Goal: Task Accomplishment & Management: Use online tool/utility

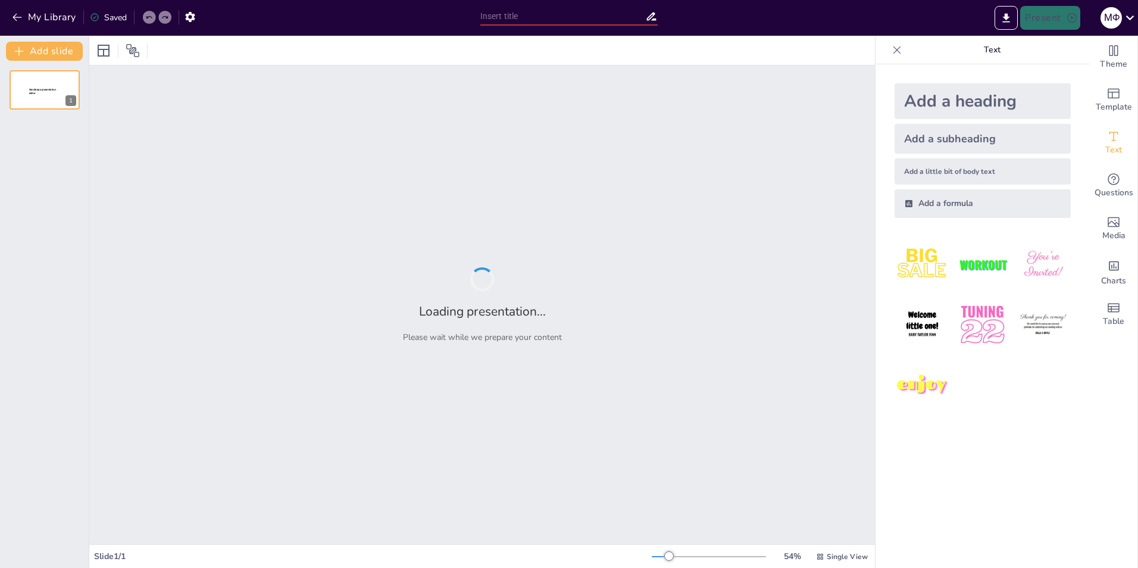
type input "Ключові Механіки [PERSON_NAME]: Порівняльний Аналіз"
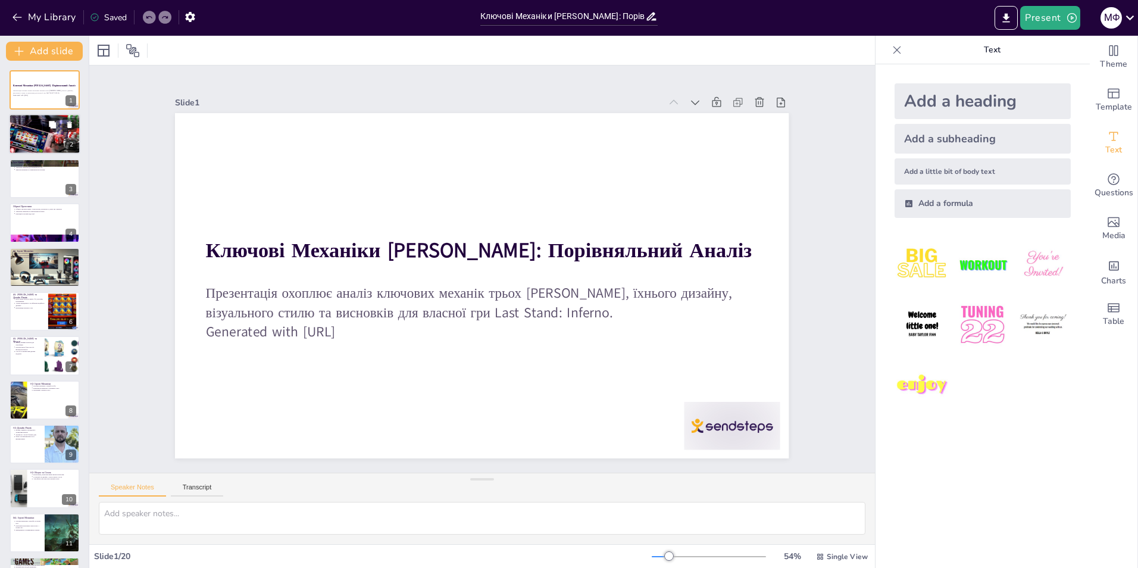
click at [23, 126] on div at bounding box center [45, 134] width 76 height 40
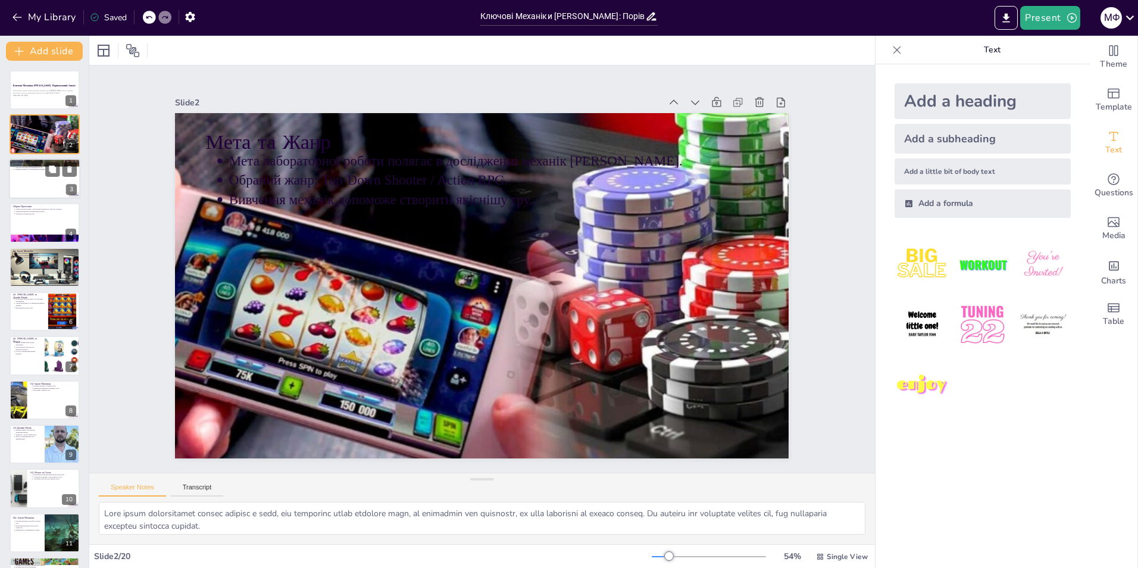
click at [39, 186] on div at bounding box center [44, 178] width 71 height 40
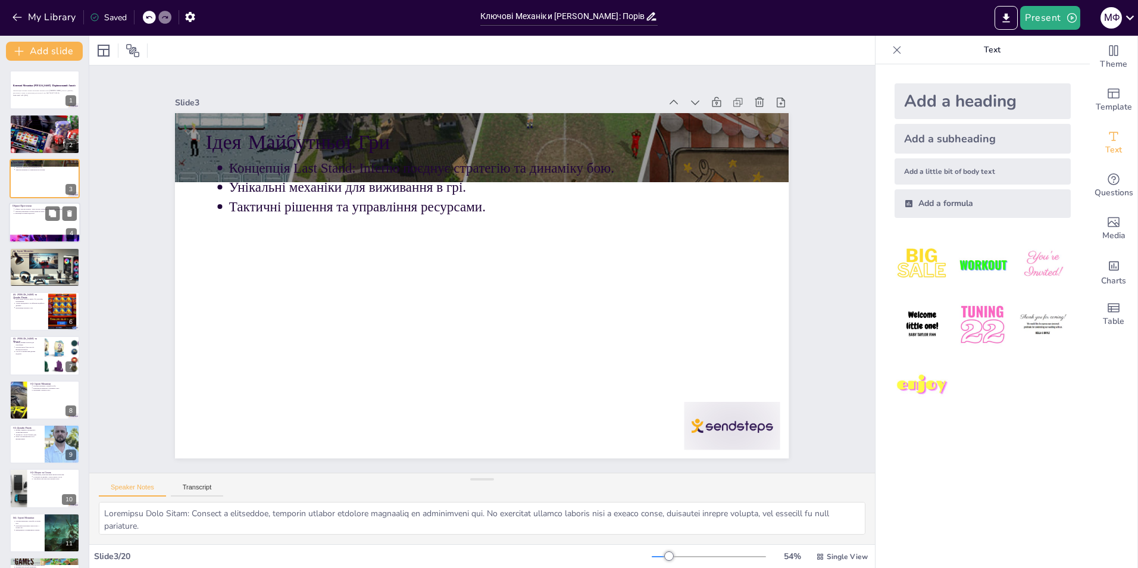
click at [37, 222] on div at bounding box center [44, 222] width 71 height 40
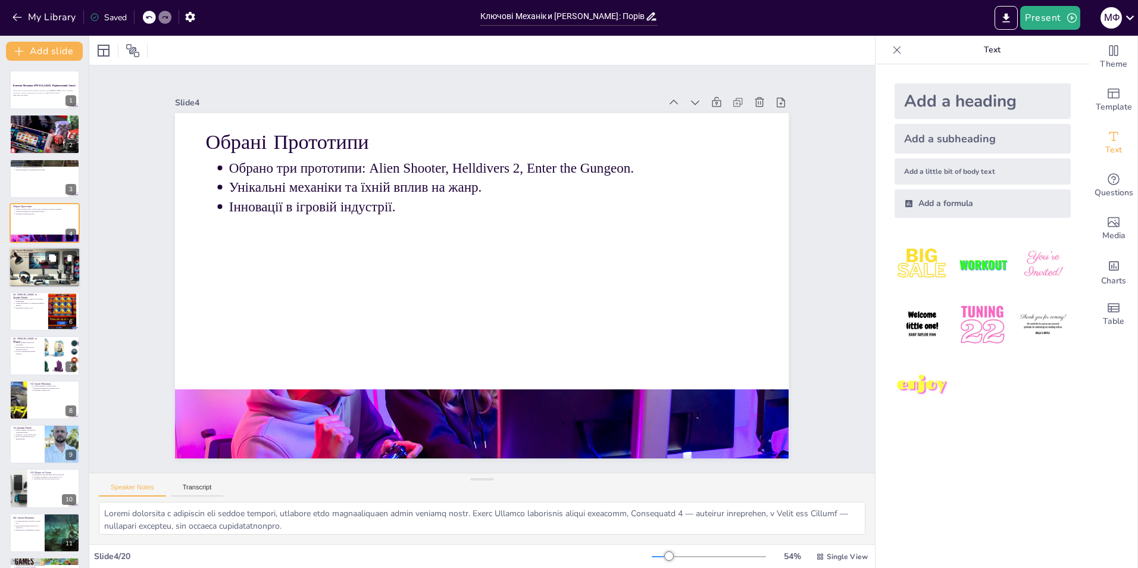
click at [39, 267] on div at bounding box center [44, 267] width 71 height 45
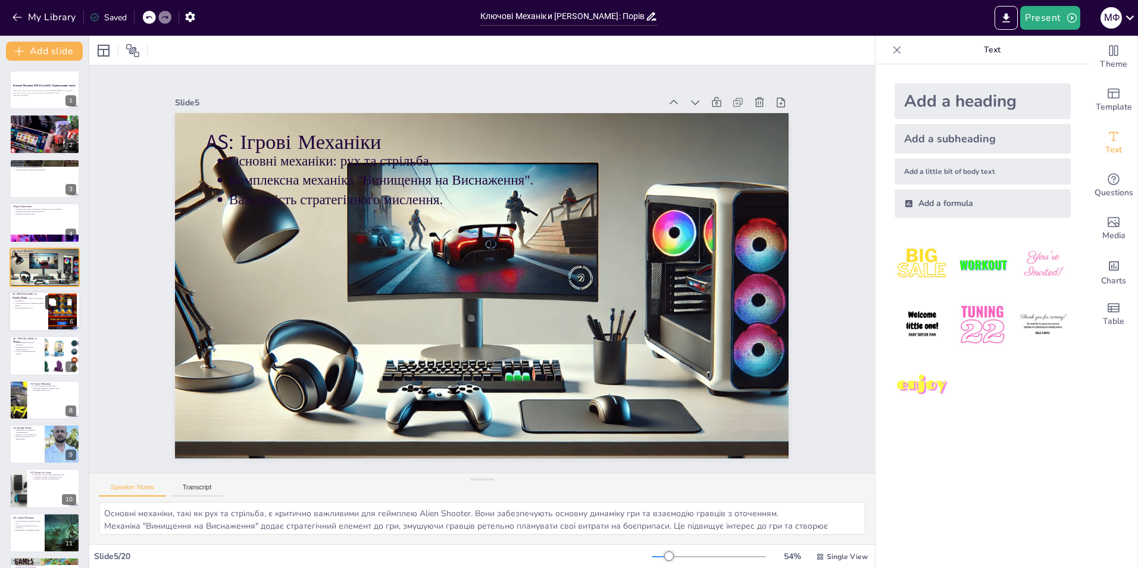
click at [46, 306] on button at bounding box center [52, 302] width 14 height 14
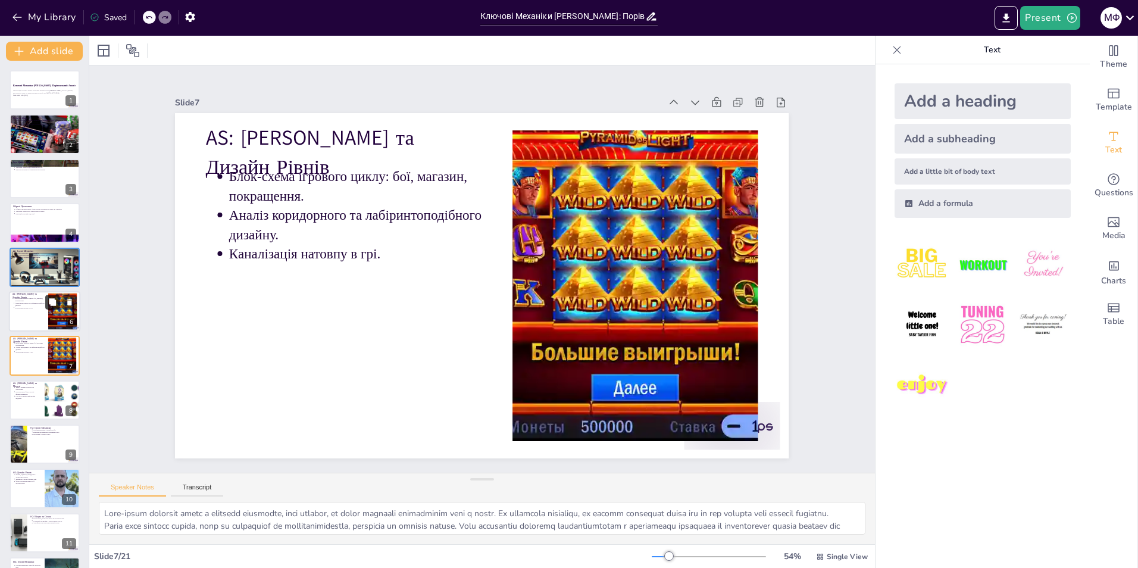
scroll to position [41, 0]
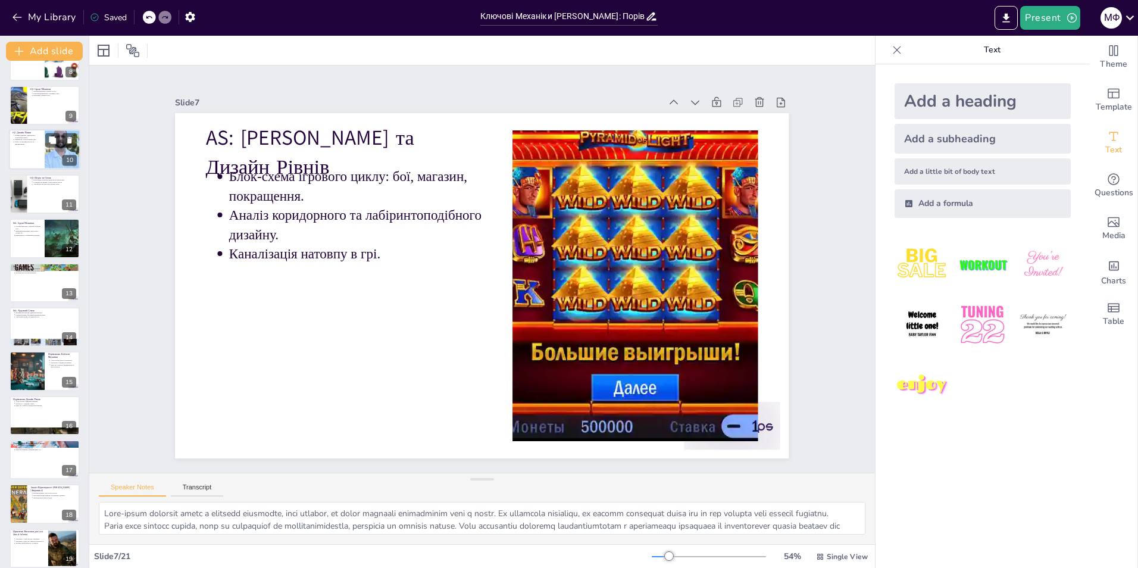
click at [37, 137] on p "Великі, відкриті, процедурно згенеровані карти." at bounding box center [28, 136] width 26 height 5
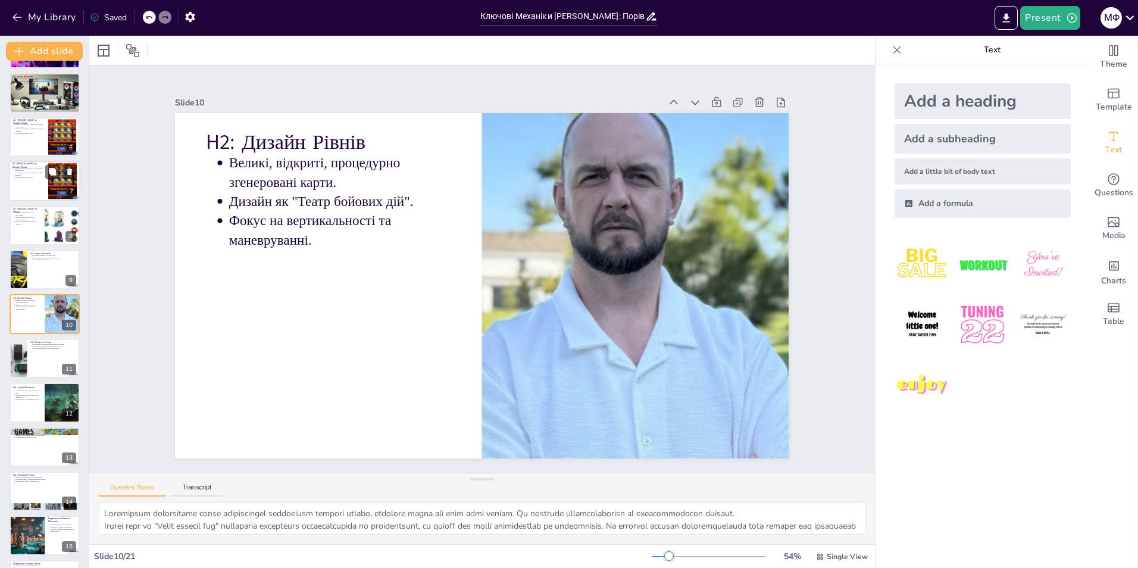
click at [36, 181] on div at bounding box center [44, 181] width 71 height 40
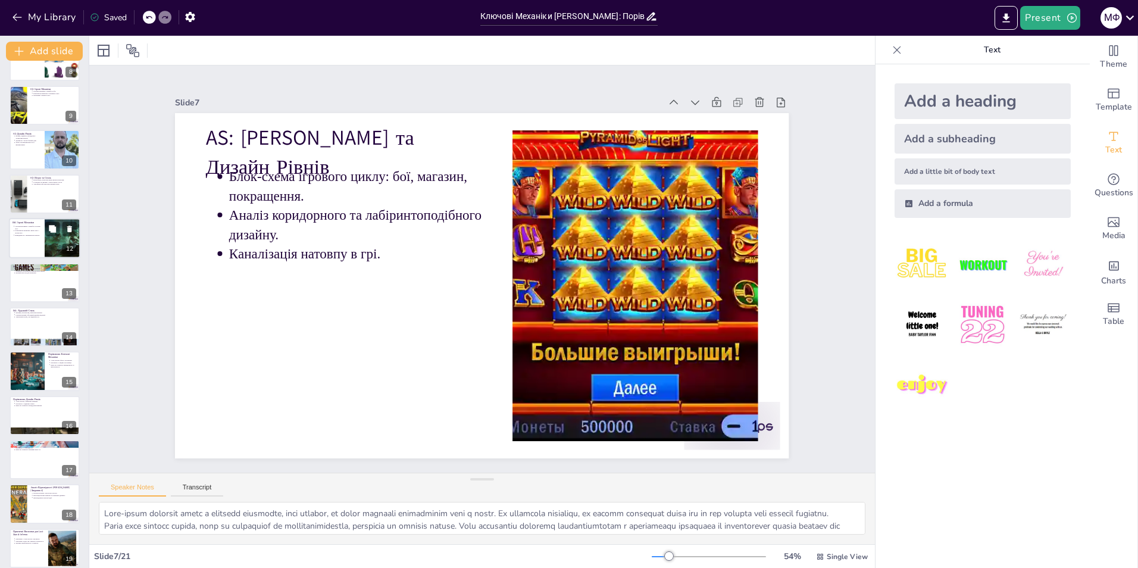
click at [28, 248] on div at bounding box center [44, 238] width 71 height 40
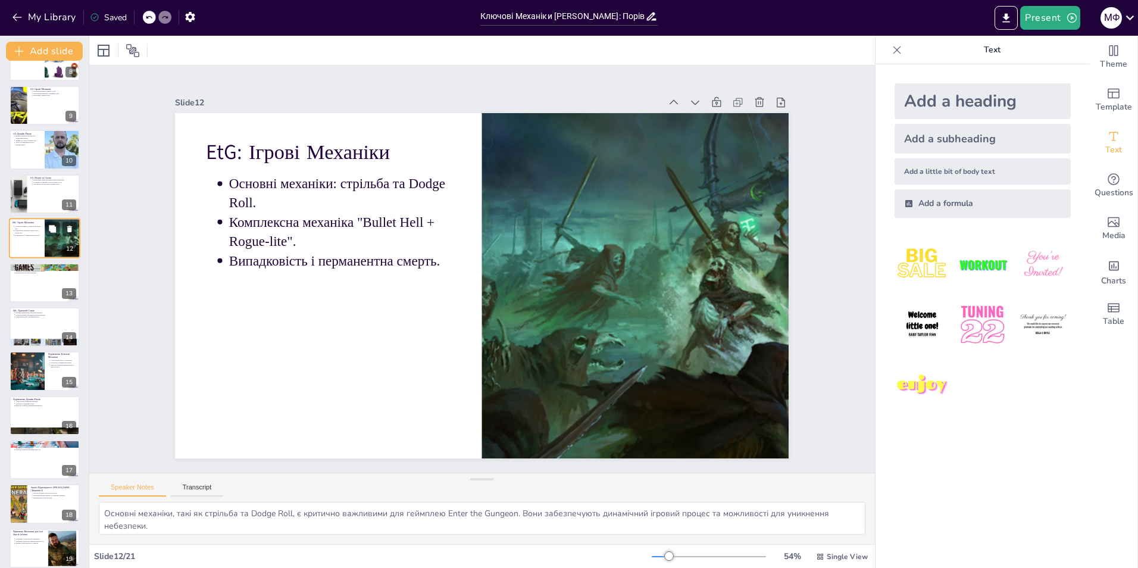
scroll to position [262, 0]
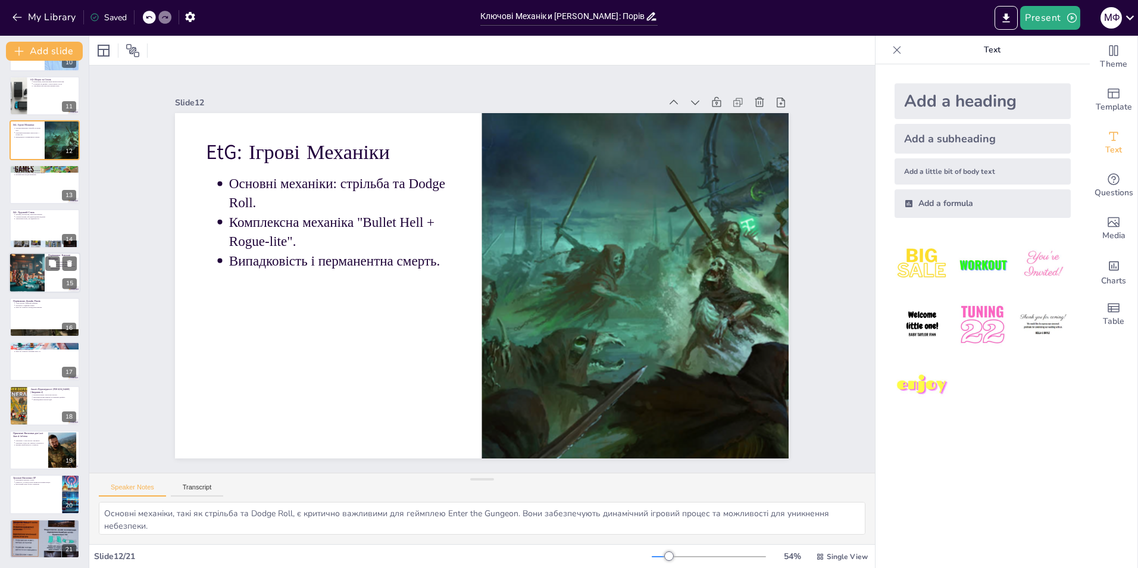
click at [37, 284] on div at bounding box center [26, 273] width 72 height 40
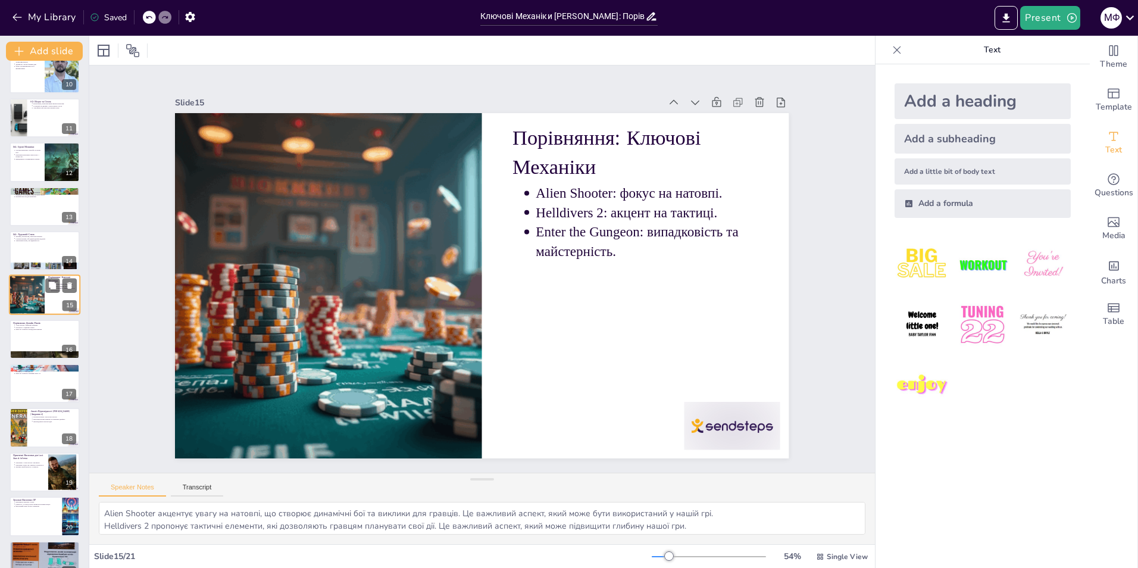
scroll to position [437, 0]
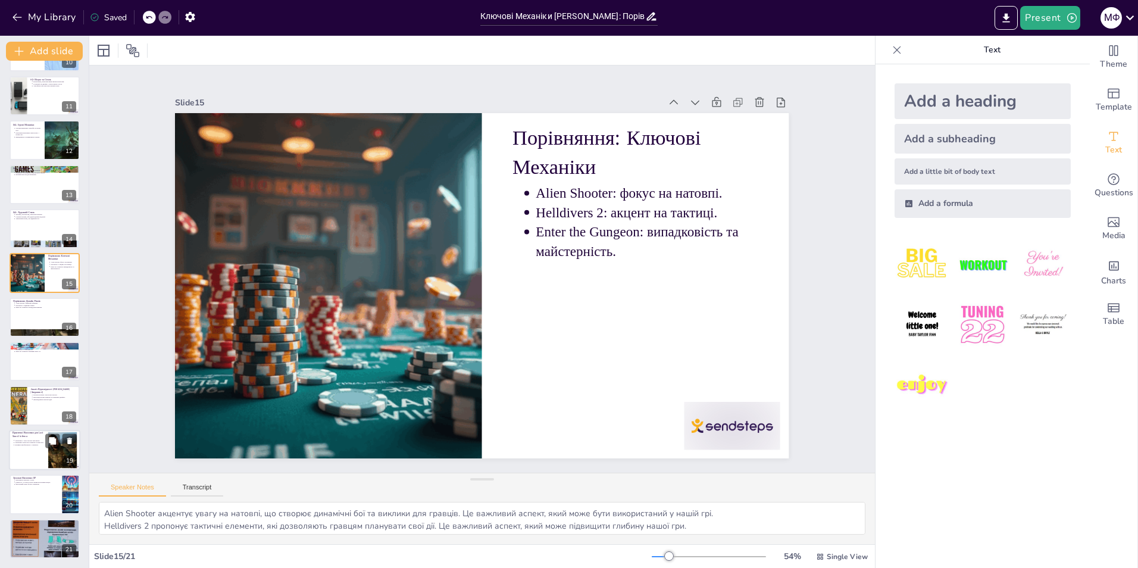
click at [43, 445] on p "Яскрава читабельність з Gungeon." at bounding box center [30, 444] width 30 height 2
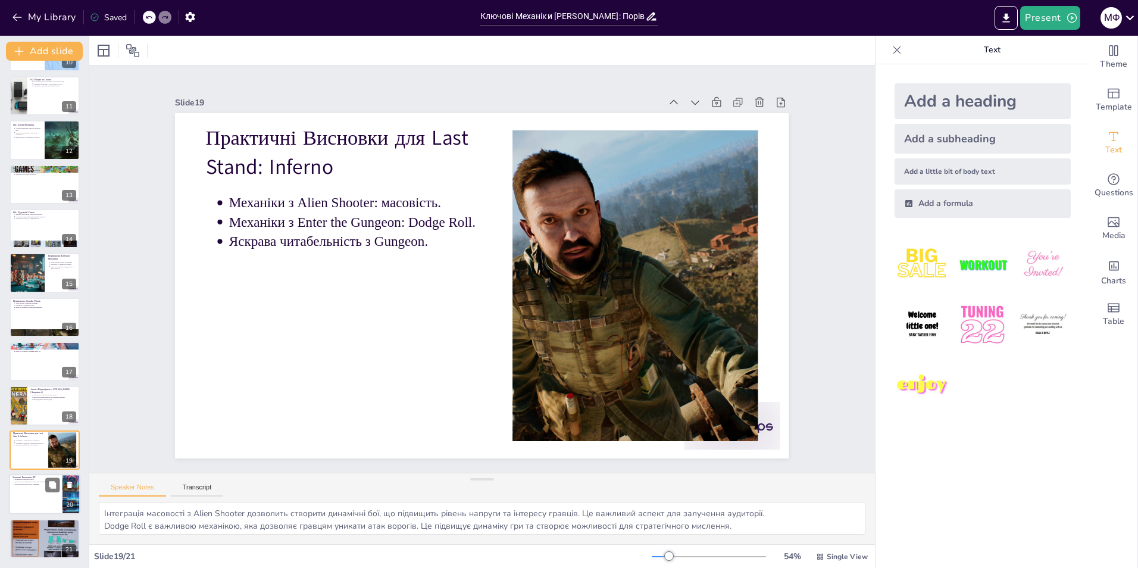
click at [44, 481] on p "[PERSON_NAME] та його вплив на ігровий процес." at bounding box center [37, 482] width 44 height 2
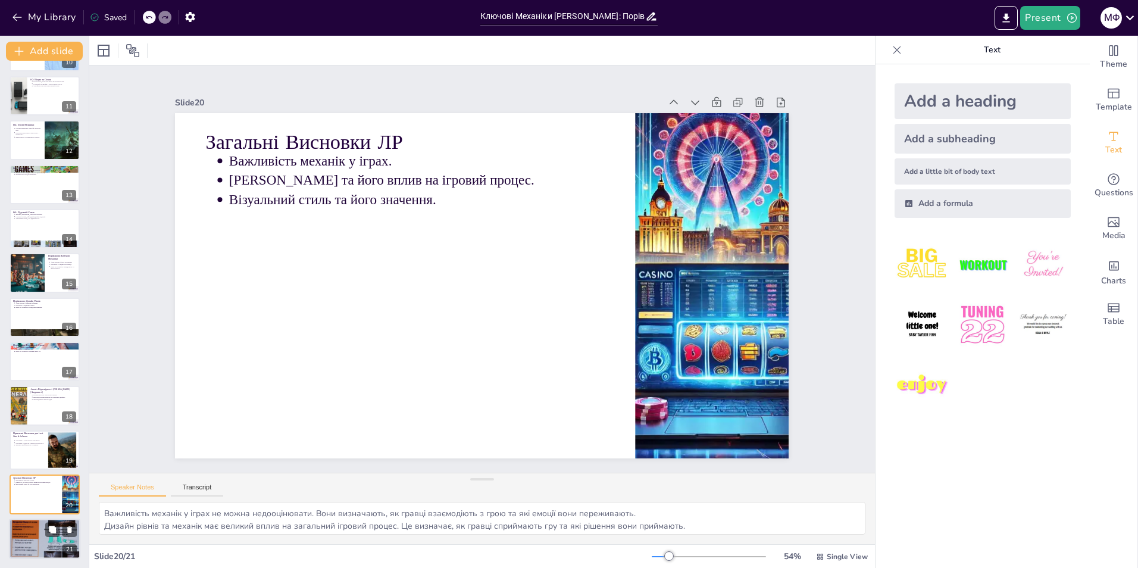
click at [31, 546] on div at bounding box center [44, 538] width 71 height 54
type textarea "Дякую всім за увагу. Сподіваюся, що інформація була корисною та цікавою. Якщо у…"
